Goal: Information Seeking & Learning: Learn about a topic

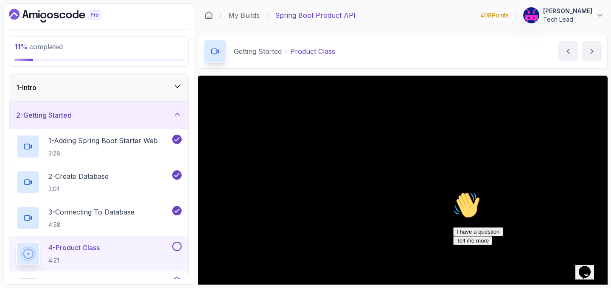
scroll to position [51, 0]
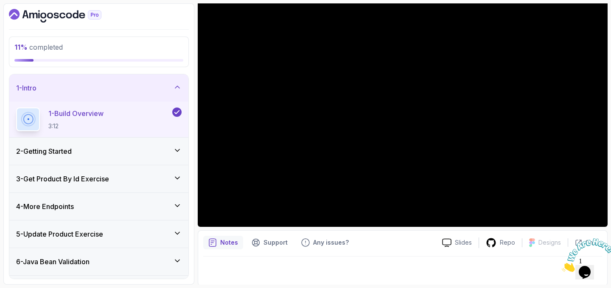
scroll to position [81, 0]
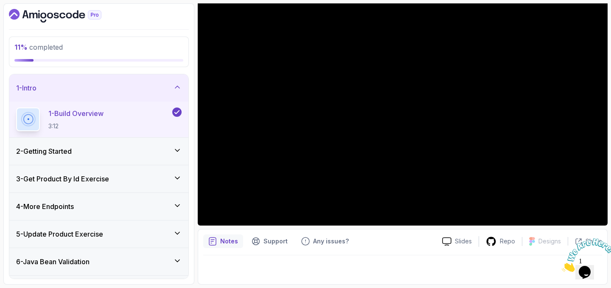
click at [114, 149] on div "2 - Getting Started" at bounding box center [99, 151] width 166 height 10
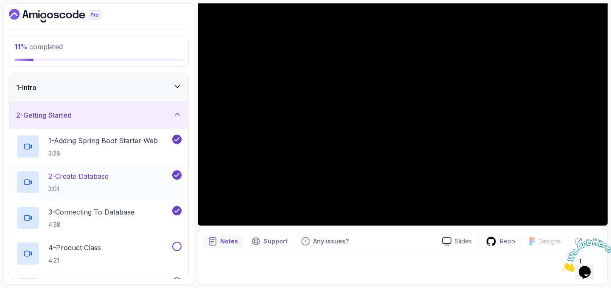
scroll to position [4, 0]
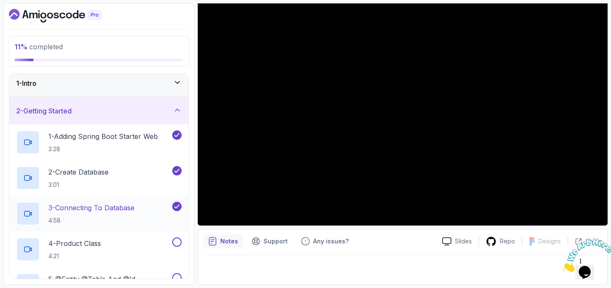
click at [80, 209] on p "3 - Connecting To Database" at bounding box center [91, 207] width 86 height 10
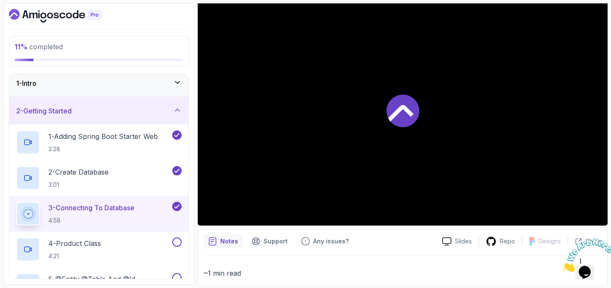
click at [80, 209] on p "3 - Connecting To Database" at bounding box center [91, 207] width 86 height 10
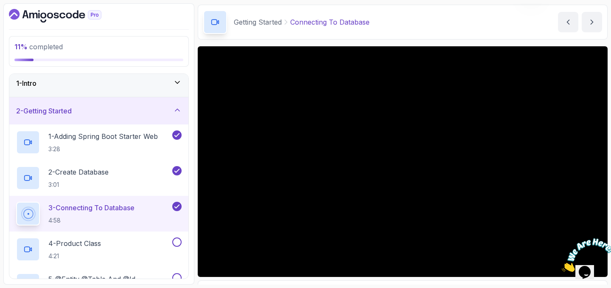
scroll to position [50, 0]
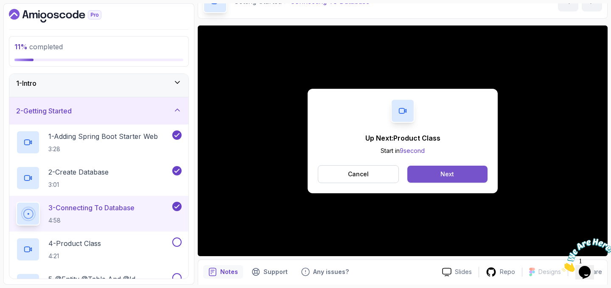
click at [424, 175] on button "Next" at bounding box center [448, 174] width 80 height 17
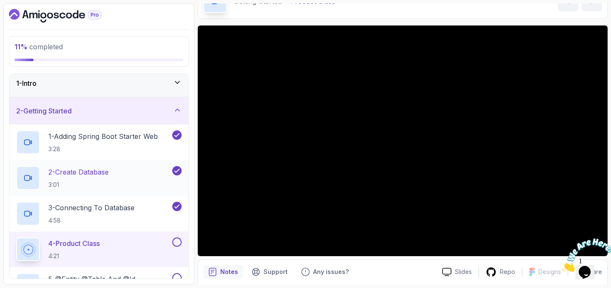
click at [98, 174] on p "2 - Create Database" at bounding box center [78, 172] width 60 height 10
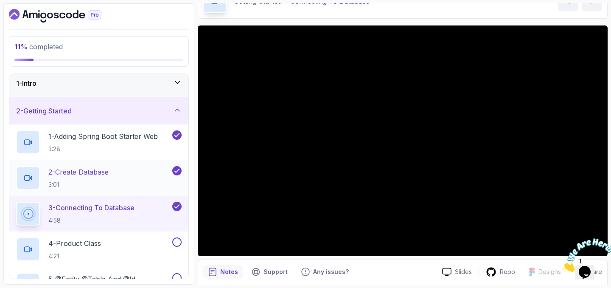
click at [121, 169] on div "2 - Create Database 3:01" at bounding box center [93, 178] width 155 height 24
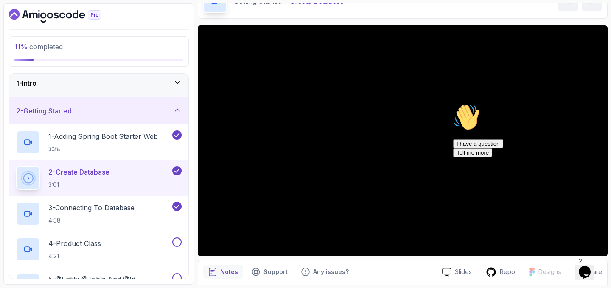
click at [495, 157] on div "Hi! How can we help? I have a question Tell me more" at bounding box center [529, 130] width 153 height 53
click at [481, 157] on div "I have a question Tell me more" at bounding box center [529, 148] width 153 height 18
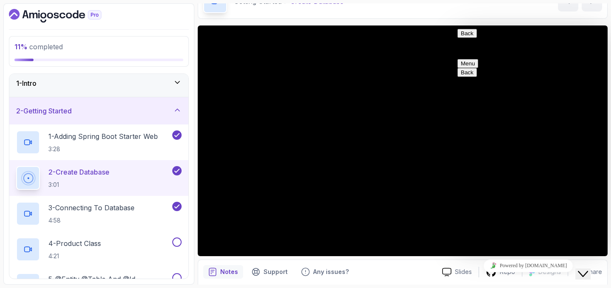
click at [478, 59] on button "Menu" at bounding box center [468, 63] width 21 height 9
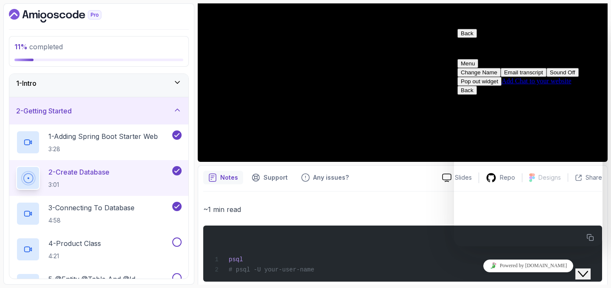
scroll to position [152, 0]
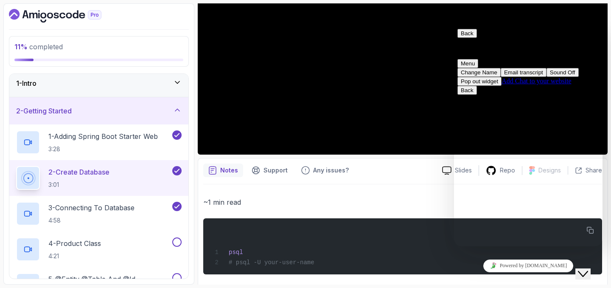
click at [587, 271] on icon "$i18n('chat', 'chat_widget')" at bounding box center [583, 274] width 10 height 6
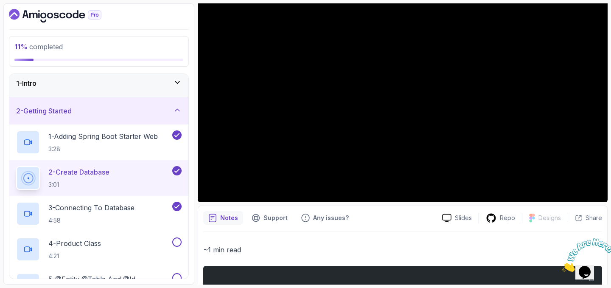
scroll to position [100, 0]
